Goal: Check status: Check status

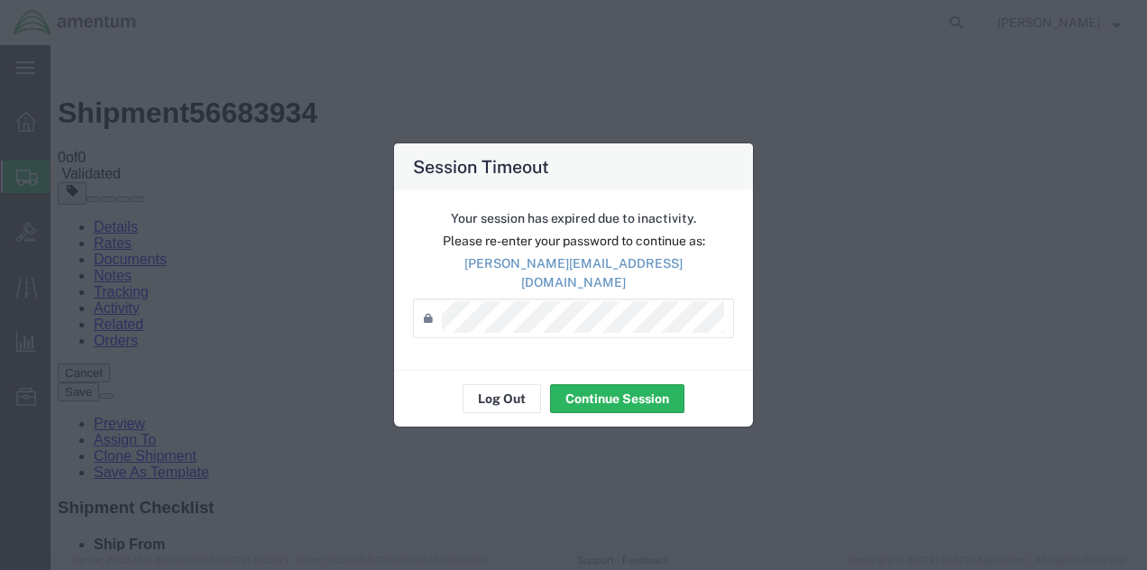
scroll to position [254, 0]
click at [600, 391] on button "Continue Session" at bounding box center [617, 398] width 134 height 29
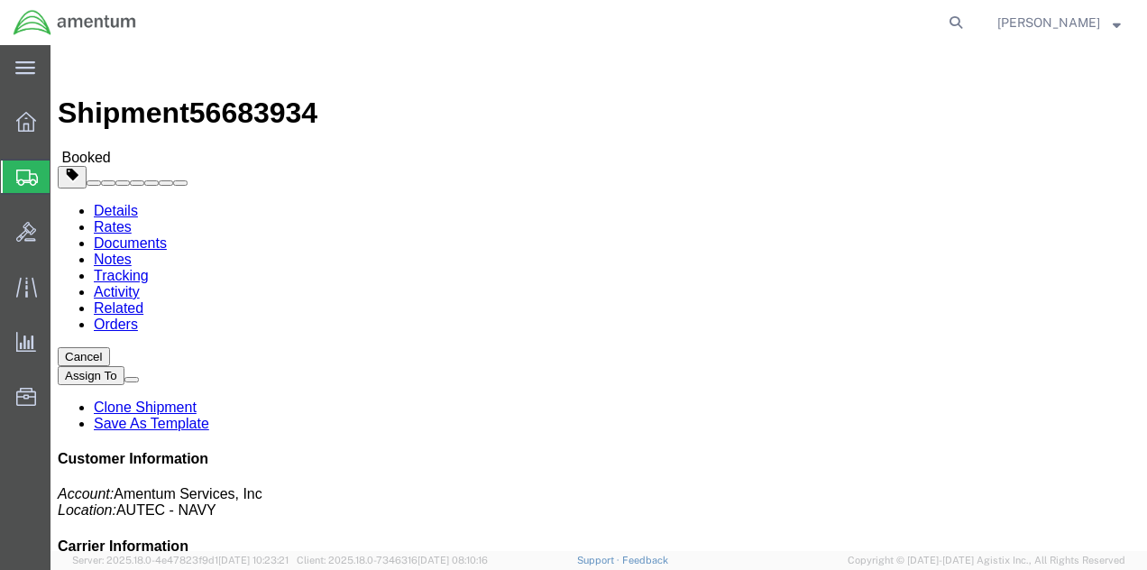
click at [0, 0] on span "Shipment Manager" at bounding box center [0, 0] width 0 height 0
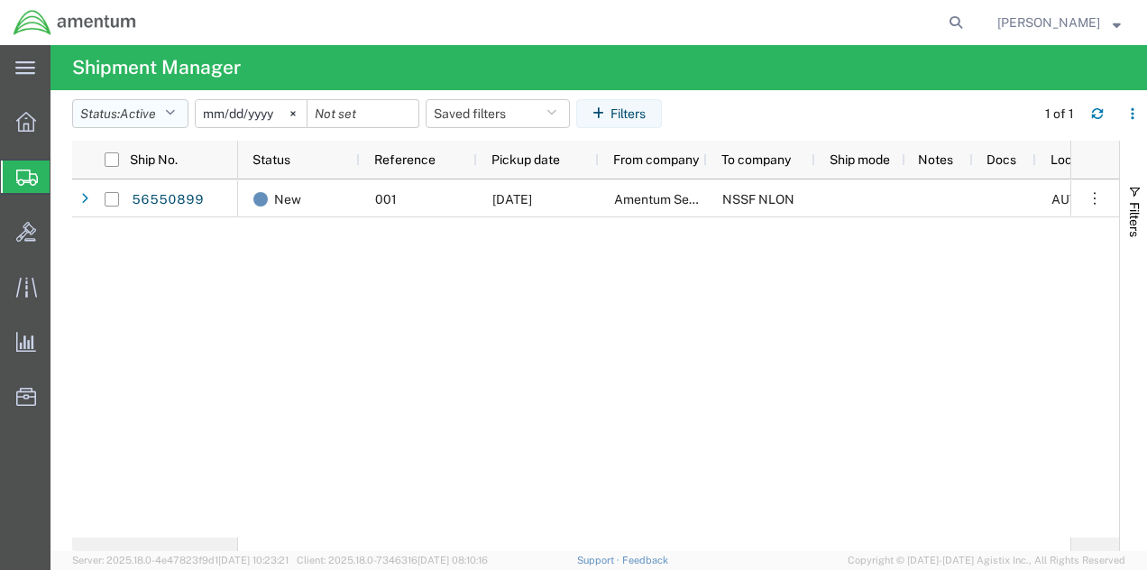
click at [182, 113] on button "Status: Active" at bounding box center [130, 113] width 116 height 29
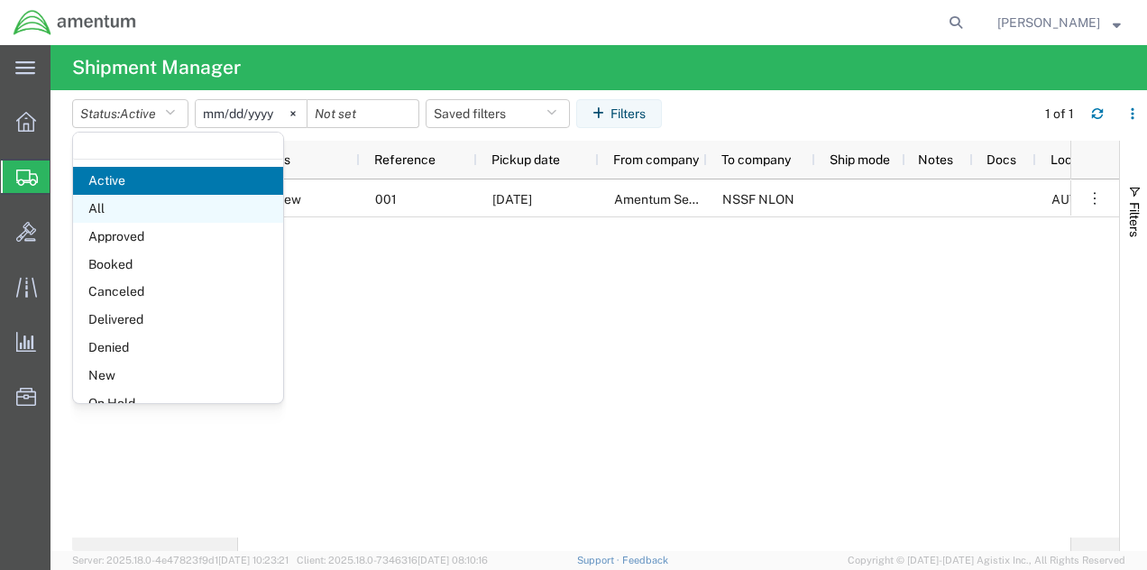
click at [169, 196] on span "All" at bounding box center [178, 209] width 210 height 28
